Goal: Check status: Check status

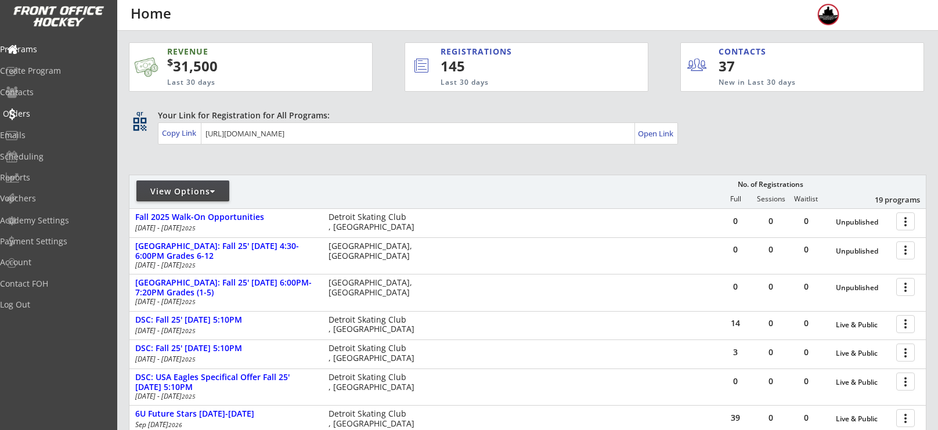
click at [62, 110] on div "Orders" at bounding box center [55, 114] width 105 height 8
click at [189, 185] on div "View Options" at bounding box center [182, 191] width 93 height 21
select select ""Upcoming Programs""
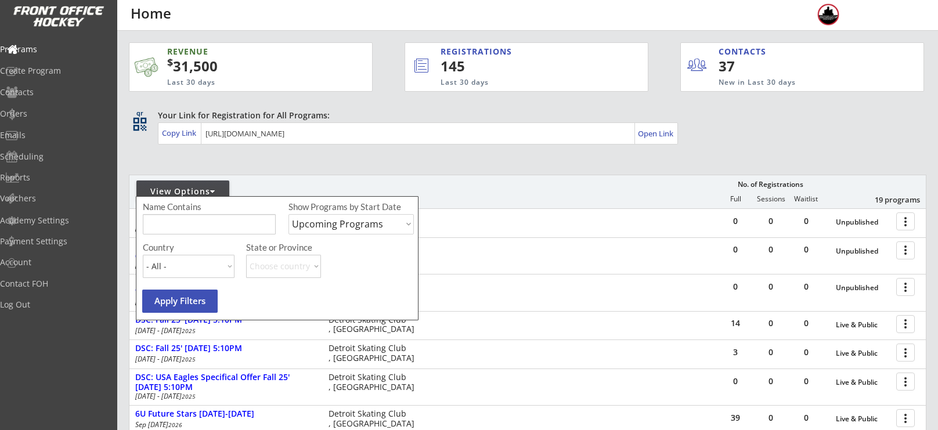
click at [195, 224] on input "input" at bounding box center [209, 224] width 133 height 20
type input "friday"
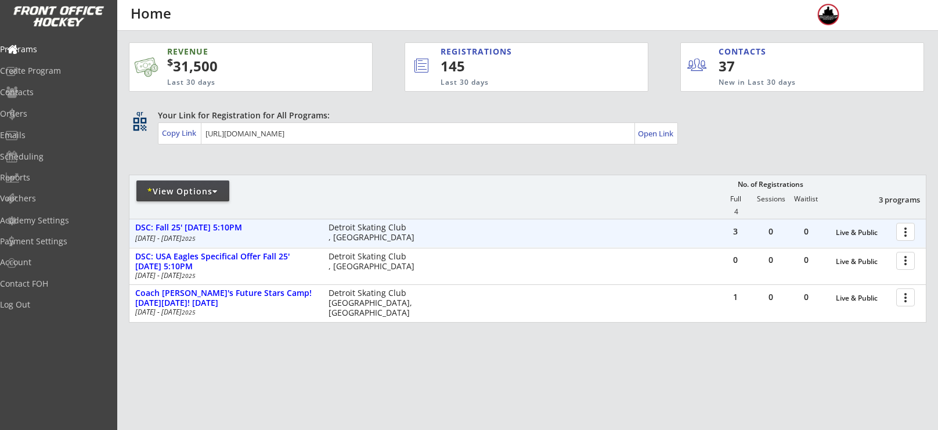
click at [907, 235] on div at bounding box center [908, 231] width 20 height 20
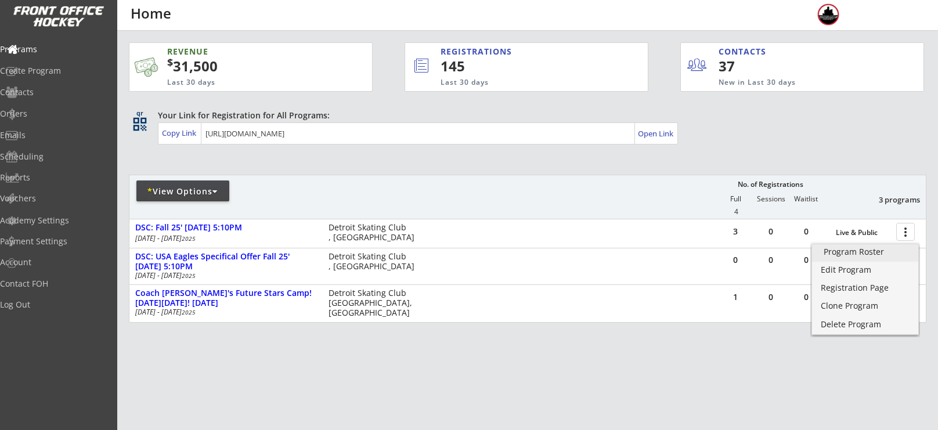
click at [871, 254] on div "Program Roster" at bounding box center [865, 252] width 83 height 8
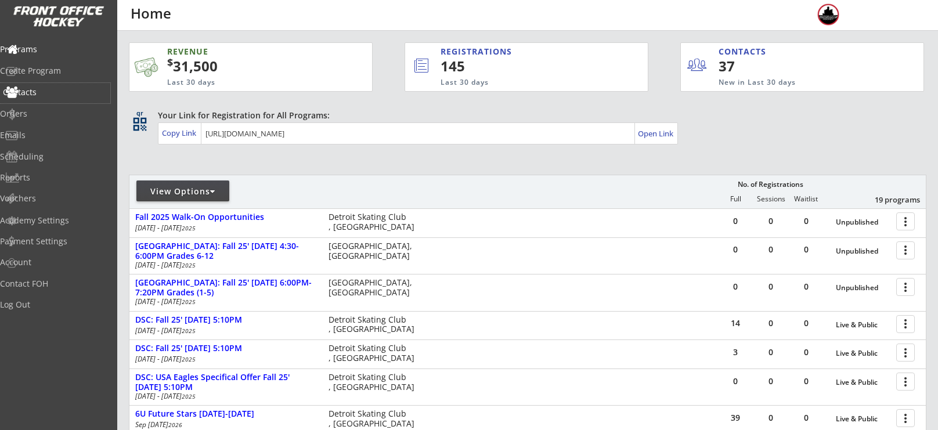
drag, startPoint x: 75, startPoint y: 95, endPoint x: 64, endPoint y: 111, distance: 20.0
click at [64, 111] on div "Programs Create Program Contacts Orders Emails Scheduling Reports Vouchers" at bounding box center [58, 124] width 117 height 174
click at [62, 113] on div "Orders" at bounding box center [55, 114] width 105 height 8
